Goal: Information Seeking & Learning: Check status

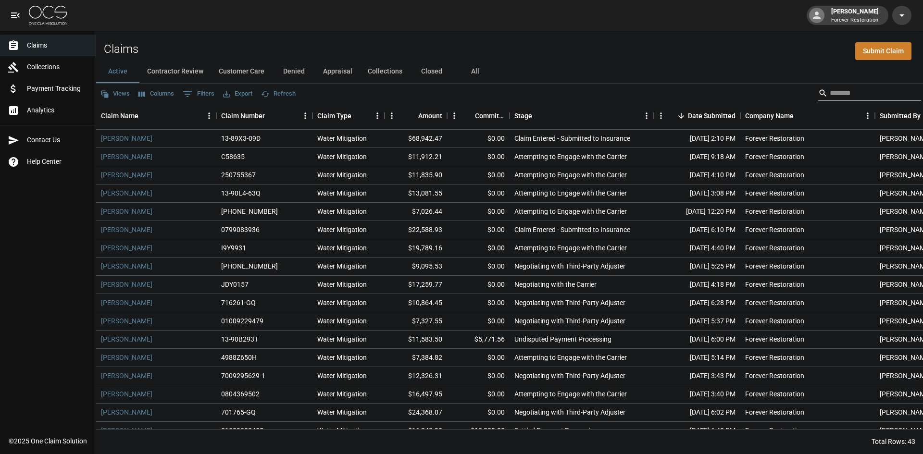
click at [834, 95] on input "Search" at bounding box center [868, 93] width 77 height 15
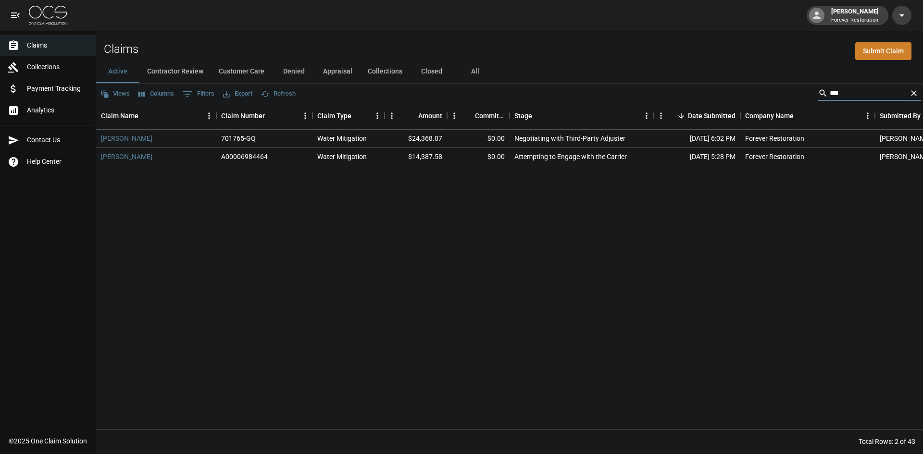
type input "***"
click at [911, 92] on icon "Clear" at bounding box center [914, 93] width 10 height 10
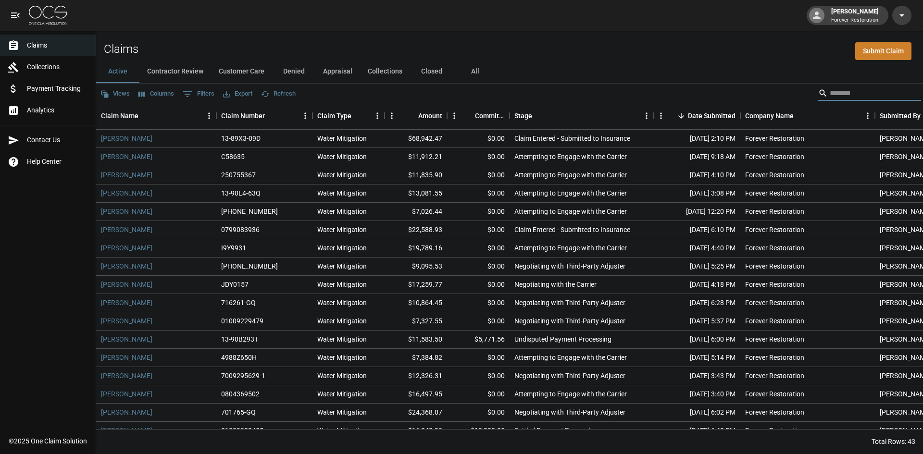
click at [830, 88] on input "Search" at bounding box center [868, 93] width 77 height 15
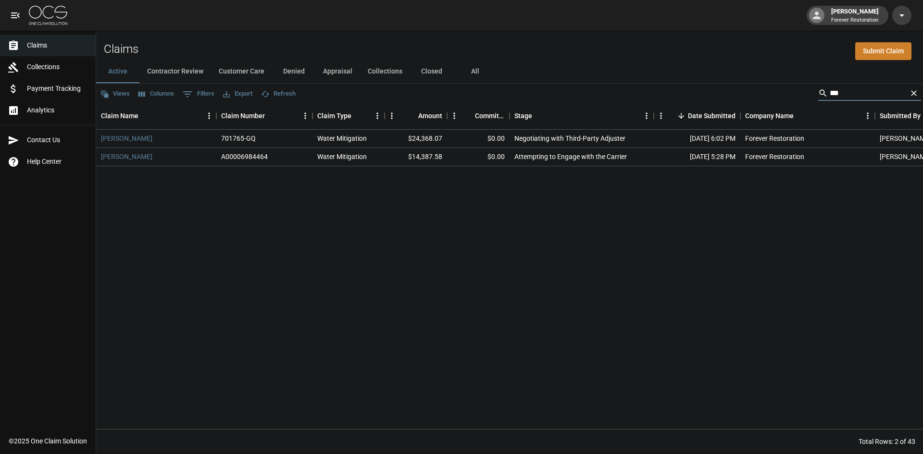
type input "***"
drag, startPoint x: 256, startPoint y: 137, endPoint x: 216, endPoint y: 136, distance: 39.9
click at [216, 136] on div "701765-GQ" at bounding box center [264, 139] width 96 height 18
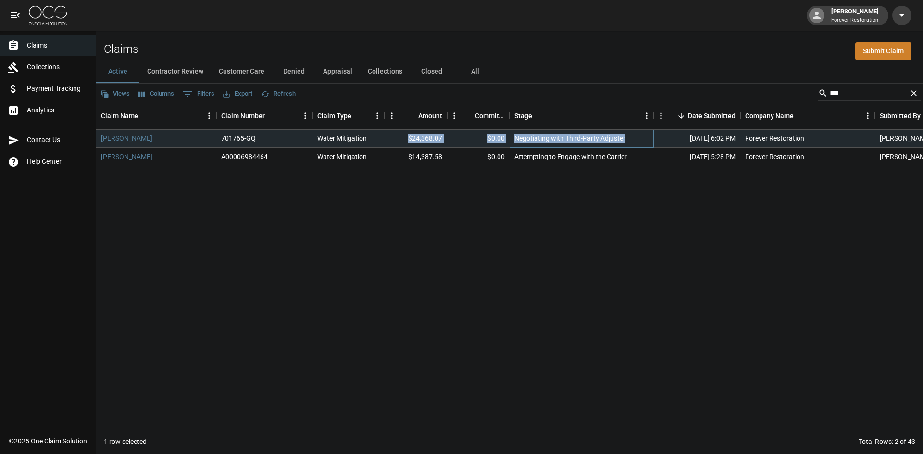
drag, startPoint x: 632, startPoint y: 138, endPoint x: 405, endPoint y: 137, distance: 226.9
click at [405, 137] on div "[PERSON_NAME] 701765-GQ Water Mitigation $24,368.07 $0.00 Negotiating with Thir…" at bounding box center [545, 139] width 899 height 18
click at [136, 137] on link "[PERSON_NAME]" at bounding box center [126, 139] width 51 height 10
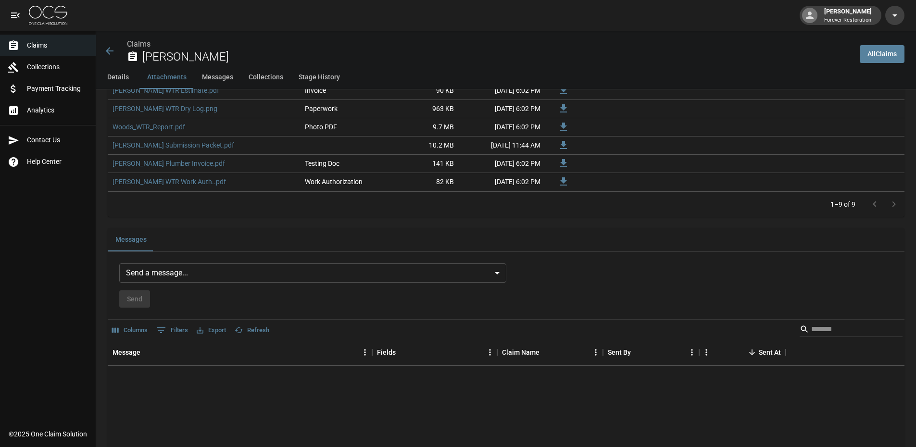
scroll to position [769, 0]
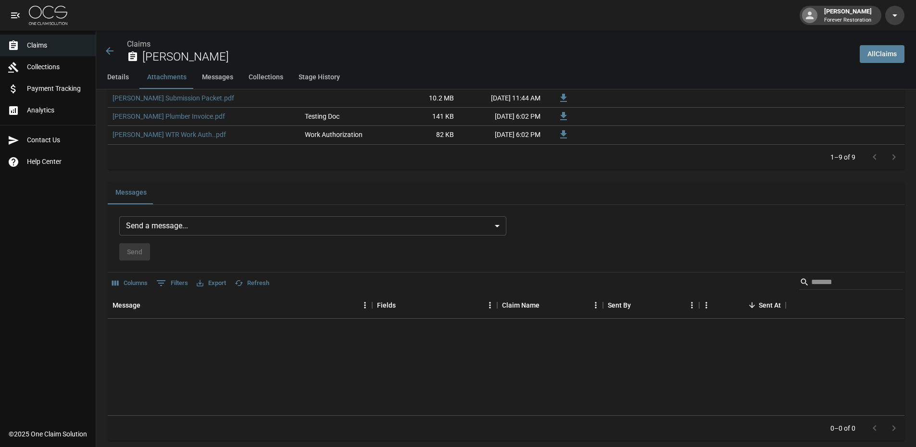
click at [270, 224] on body "[PERSON_NAME] Forever Restoration Claims Collections Payment Tracking Analytics…" at bounding box center [458, 44] width 916 height 1627
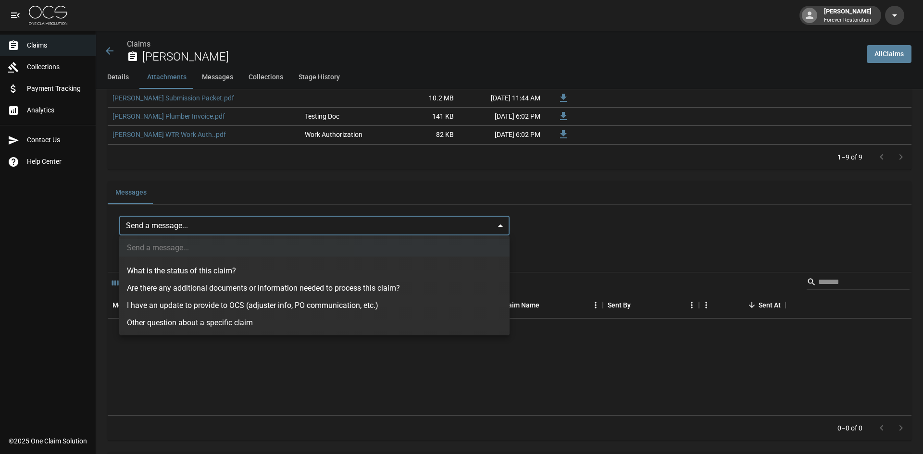
click at [189, 273] on li "What is the status of this claim?" at bounding box center [314, 270] width 390 height 17
type input "**********"
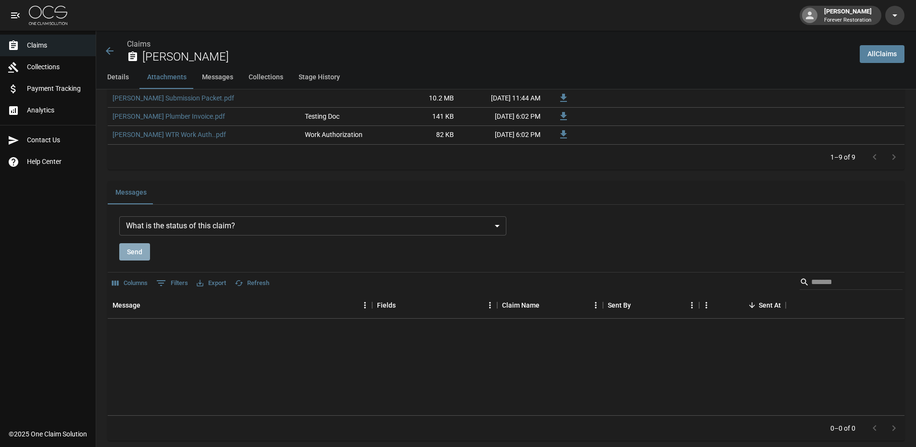
click at [137, 254] on button "Send" at bounding box center [134, 252] width 31 height 18
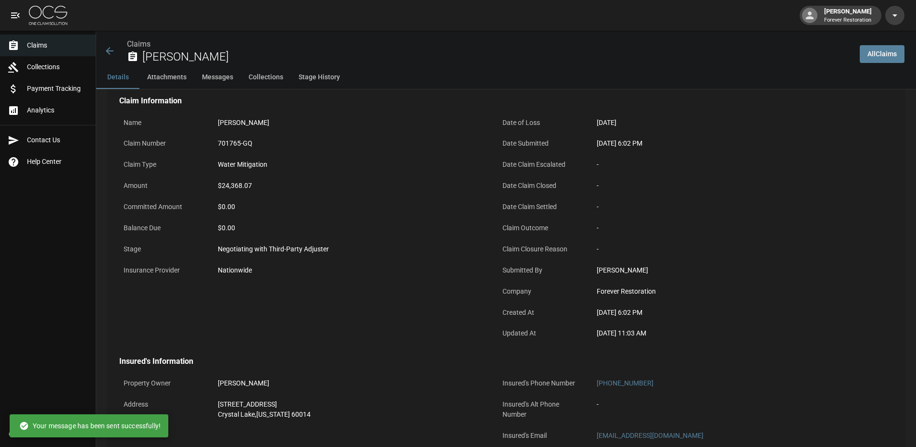
scroll to position [0, 0]
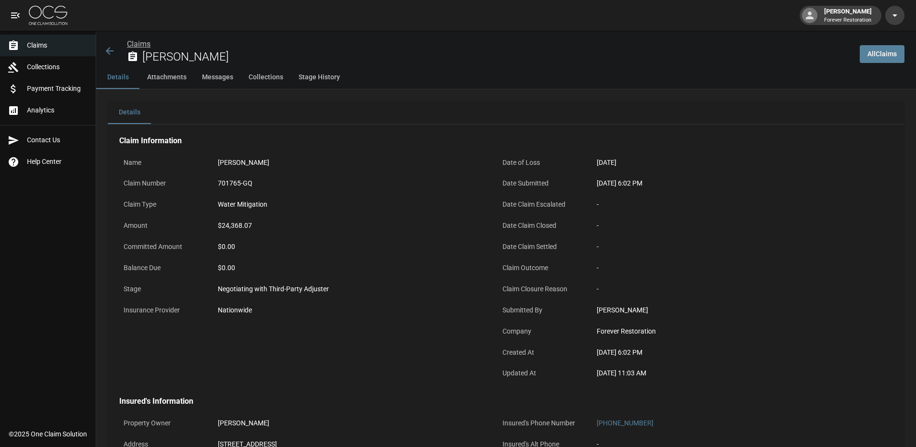
click at [146, 41] on link "Claims" at bounding box center [139, 43] width 24 height 9
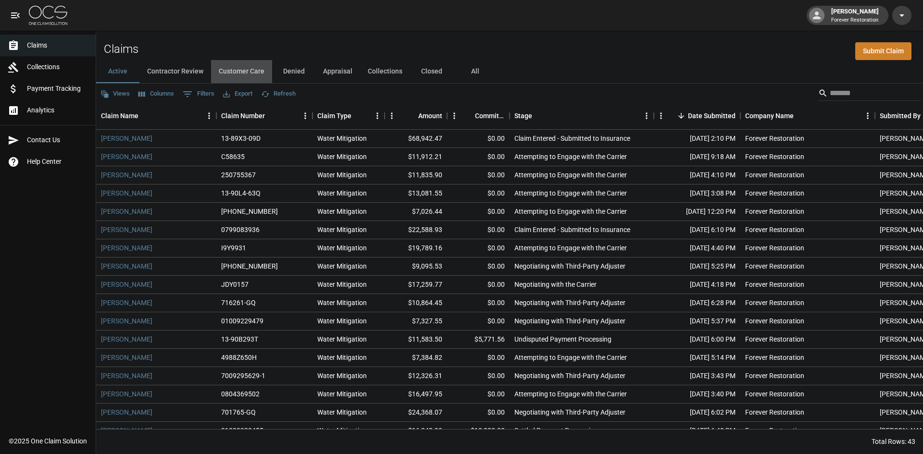
click at [241, 65] on button "Customer Care" at bounding box center [241, 71] width 61 height 23
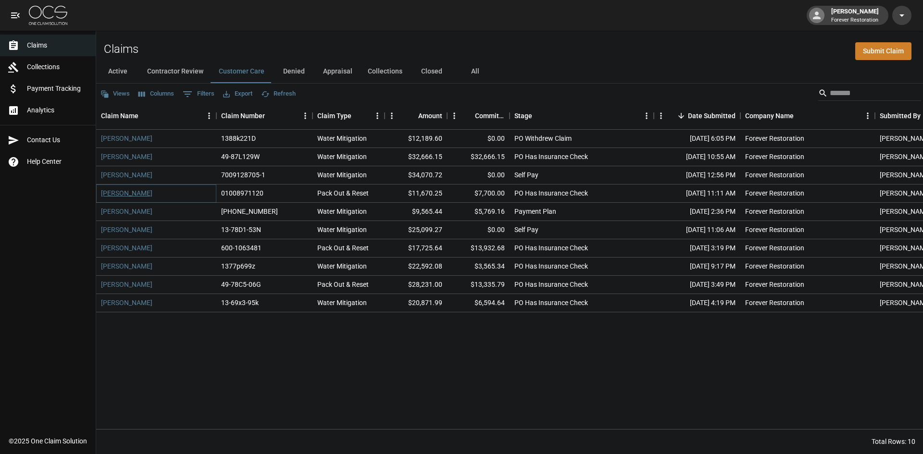
click at [130, 192] on link "[PERSON_NAME]" at bounding box center [126, 193] width 51 height 10
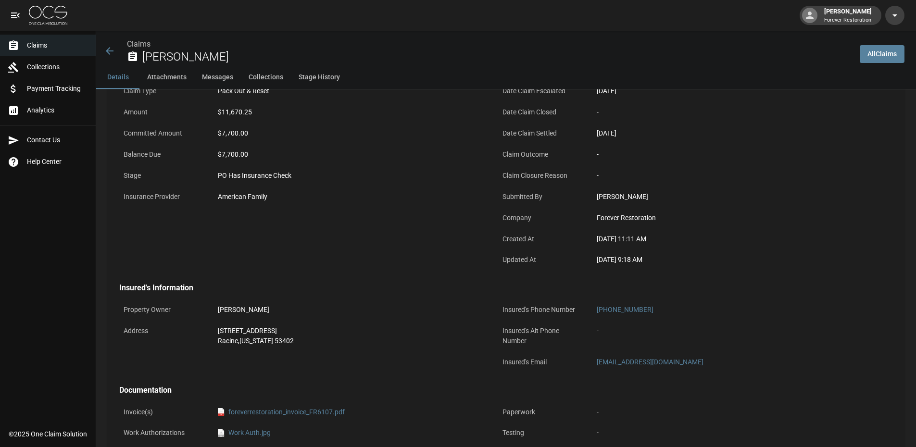
scroll to position [48, 0]
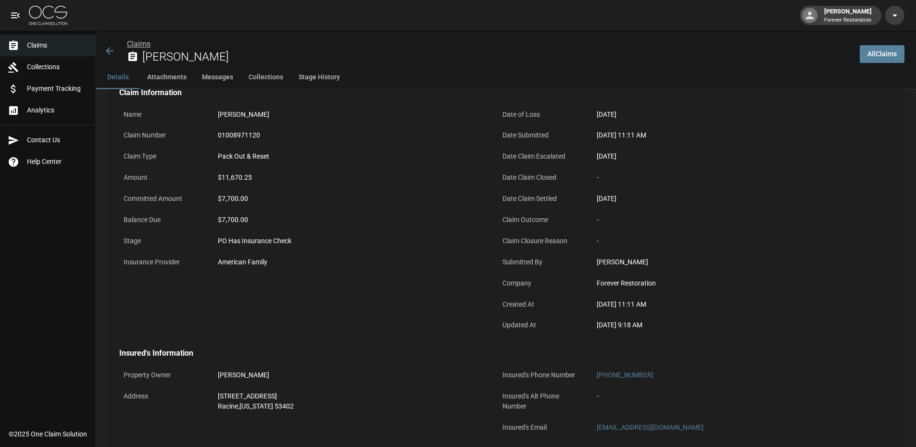
click at [130, 42] on link "Claims" at bounding box center [139, 43] width 24 height 9
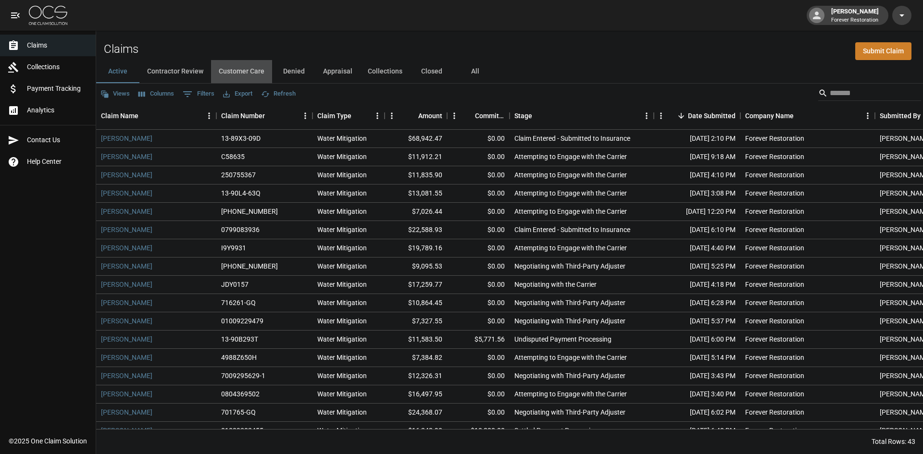
click at [230, 66] on button "Customer Care" at bounding box center [241, 71] width 61 height 23
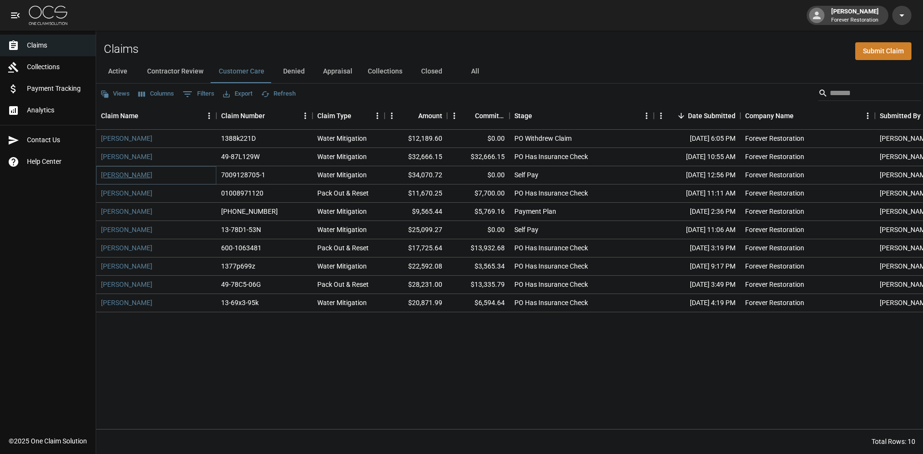
click at [128, 173] on link "[PERSON_NAME]" at bounding box center [126, 175] width 51 height 10
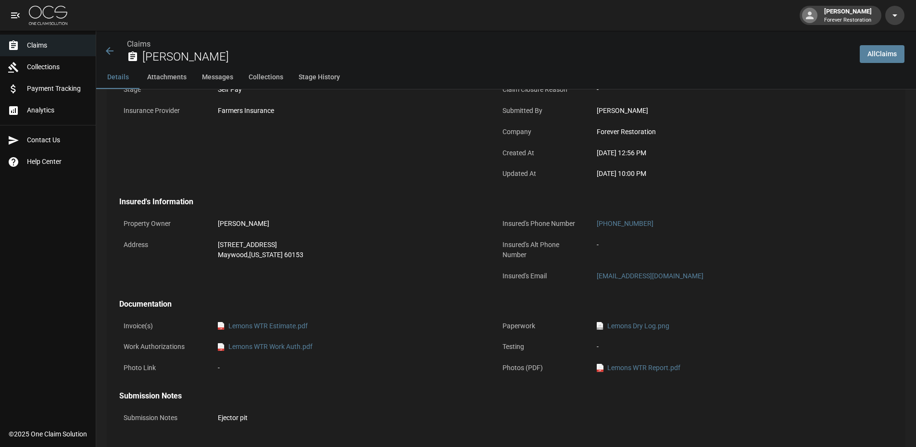
scroll to position [198, 0]
click at [130, 47] on link "Claims" at bounding box center [139, 43] width 24 height 9
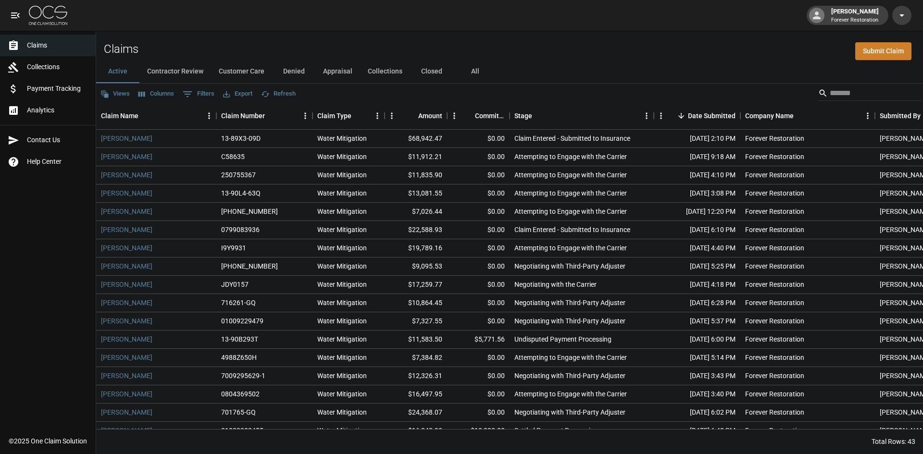
click at [244, 76] on button "Customer Care" at bounding box center [241, 71] width 61 height 23
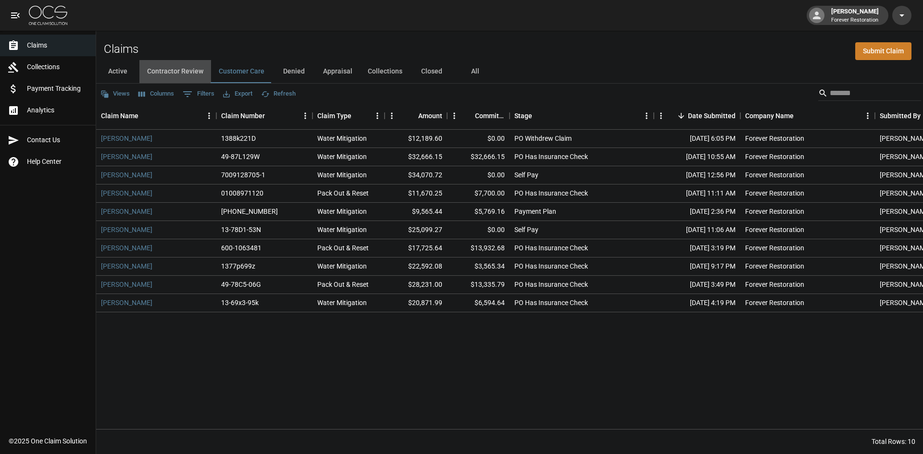
drag, startPoint x: 184, startPoint y: 69, endPoint x: 169, endPoint y: 72, distance: 15.2
click at [184, 69] on button "Contractor Review" at bounding box center [175, 71] width 72 height 23
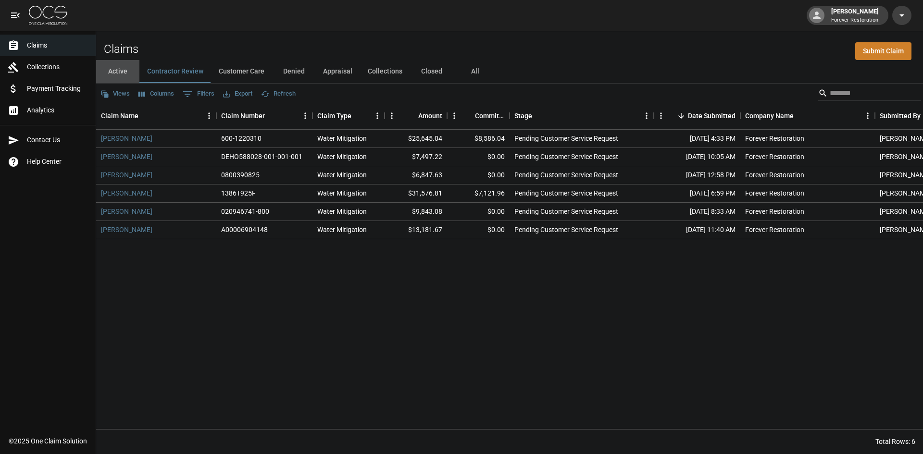
click at [122, 68] on button "Active" at bounding box center [117, 71] width 43 height 23
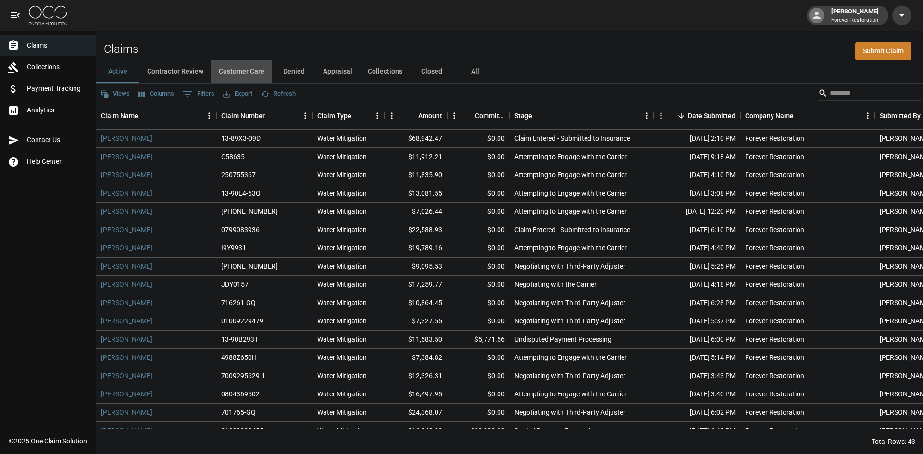
click at [247, 65] on button "Customer Care" at bounding box center [241, 71] width 61 height 23
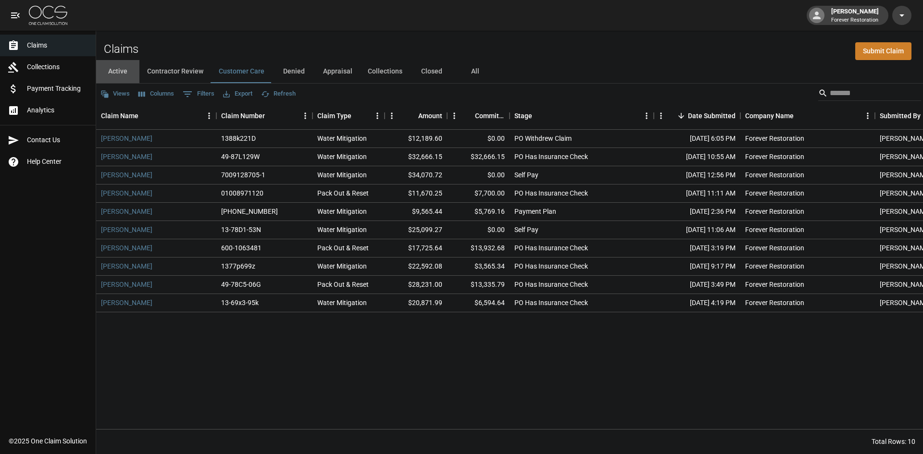
click at [118, 73] on button "Active" at bounding box center [117, 71] width 43 height 23
